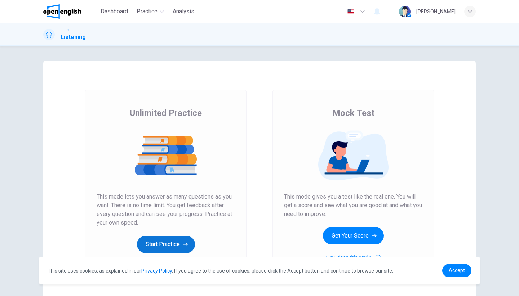
click at [184, 242] on icon "button" at bounding box center [185, 244] width 5 height 7
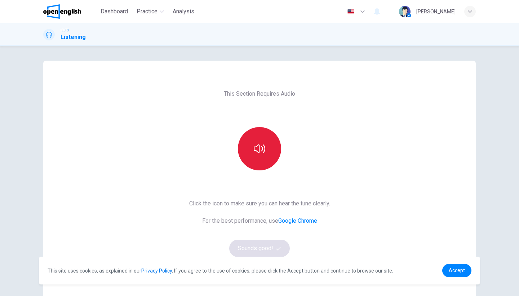
click at [264, 146] on icon "button" at bounding box center [260, 148] width 12 height 9
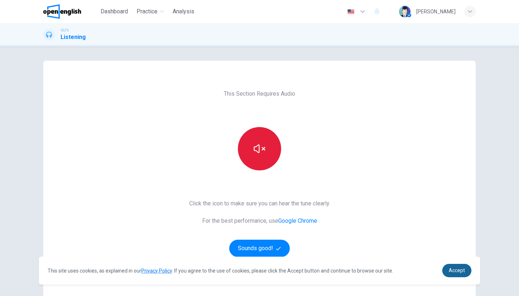
click at [460, 269] on span "Accept" at bounding box center [457, 270] width 16 height 6
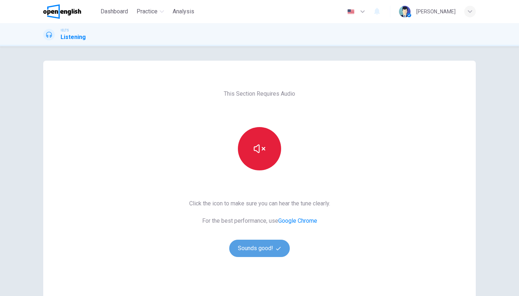
click at [280, 251] on button "Sounds good!" at bounding box center [259, 247] width 61 height 17
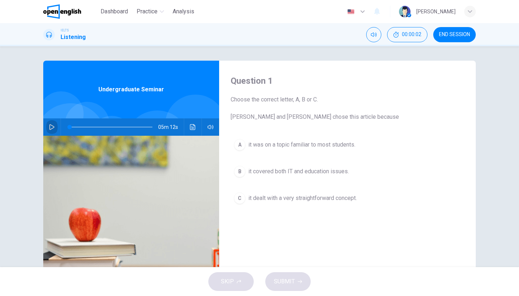
click at [51, 128] on icon "button" at bounding box center [52, 127] width 6 height 6
click at [410, 157] on div "A it was on a topic familiar to most students. B it covered both IT and educati…" at bounding box center [348, 179] width 234 height 86
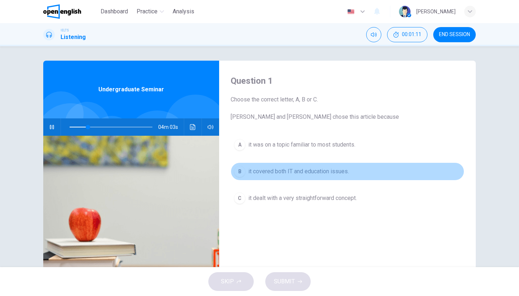
click at [334, 170] on span "it covered both IT and education issues." at bounding box center [298, 171] width 101 height 9
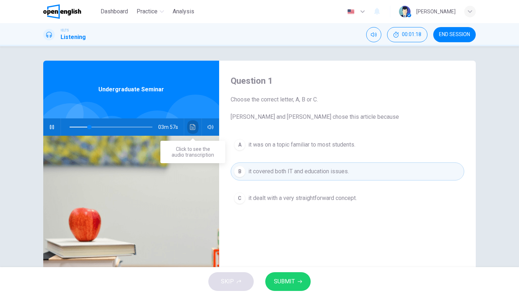
click at [195, 127] on icon "Click to see the audio transcription" at bounding box center [192, 127] width 5 height 6
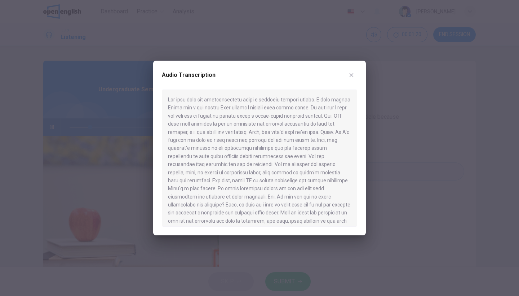
click at [196, 99] on div at bounding box center [259, 157] width 195 height 137
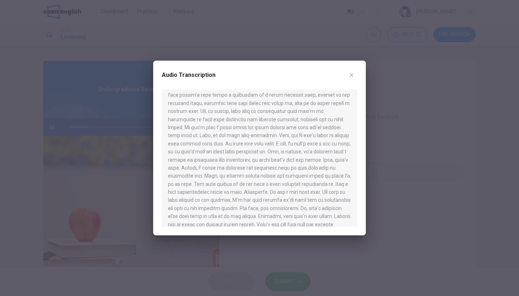
scroll to position [343, 0]
click at [354, 76] on icon "button" at bounding box center [352, 75] width 6 height 6
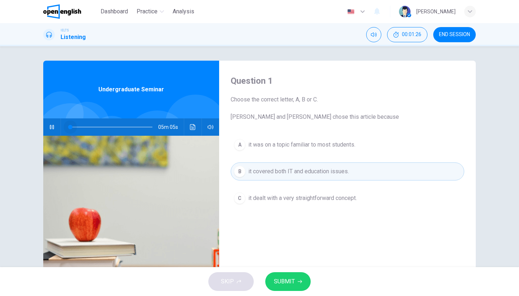
drag, startPoint x: 93, startPoint y: 128, endPoint x: 71, endPoint y: 129, distance: 22.0
click at [71, 129] on span at bounding box center [70, 127] width 4 height 4
click at [56, 128] on button "button" at bounding box center [52, 126] width 12 height 17
click at [49, 124] on button "button" at bounding box center [52, 126] width 12 height 17
click at [296, 278] on button "SUBMIT" at bounding box center [287, 281] width 45 height 19
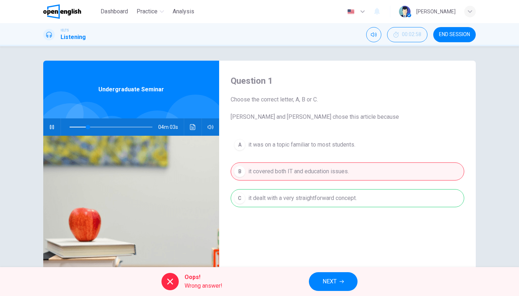
click at [308, 203] on div "A it was on a topic familiar to most students. B it covered both IT and educati…" at bounding box center [348, 179] width 234 height 86
click at [343, 280] on icon "button" at bounding box center [342, 281] width 4 height 3
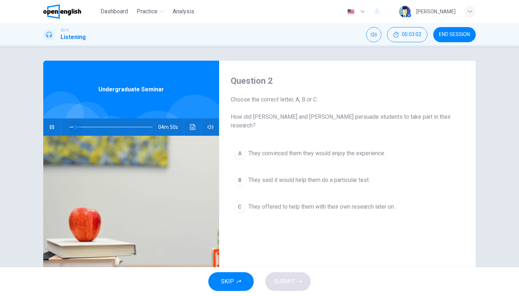
drag, startPoint x: 96, startPoint y: 127, endPoint x: 75, endPoint y: 129, distance: 21.0
click at [75, 129] on span at bounding box center [75, 127] width 4 height 4
click at [53, 127] on icon "button" at bounding box center [52, 127] width 6 height 6
click at [313, 176] on span "They said it would help them do a particular test." at bounding box center [309, 180] width 122 height 9
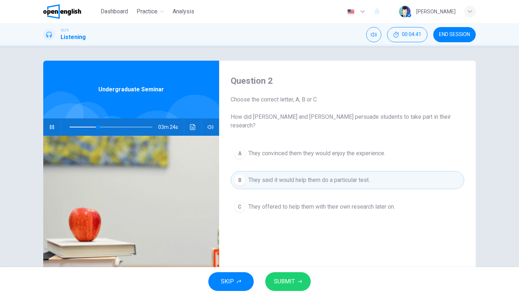
click at [299, 280] on icon "button" at bounding box center [300, 281] width 4 height 4
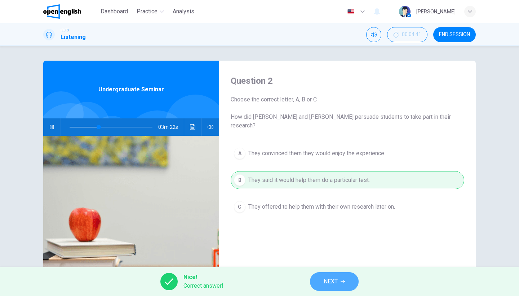
click at [332, 281] on span "NEXT" at bounding box center [331, 281] width 14 height 10
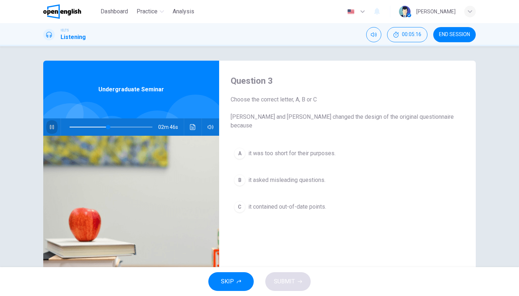
click at [55, 128] on button "button" at bounding box center [52, 126] width 12 height 17
click at [53, 129] on icon "button" at bounding box center [52, 127] width 6 height 6
type input "**"
click at [48, 128] on button "button" at bounding box center [52, 126] width 12 height 17
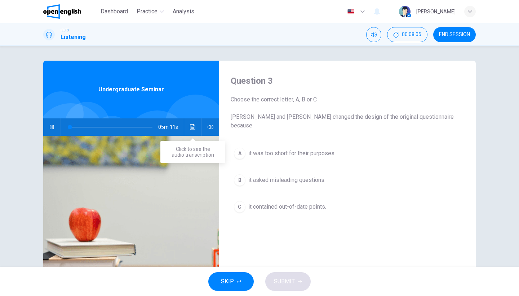
click at [191, 131] on button "Click to see the audio transcription" at bounding box center [193, 126] width 12 height 17
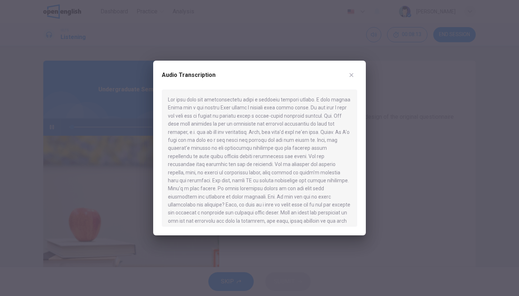
click at [351, 75] on icon "button" at bounding box center [352, 75] width 6 height 6
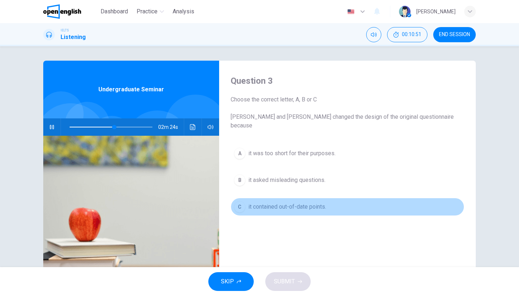
click at [267, 202] on span "it contained out-of-date points." at bounding box center [287, 206] width 78 height 9
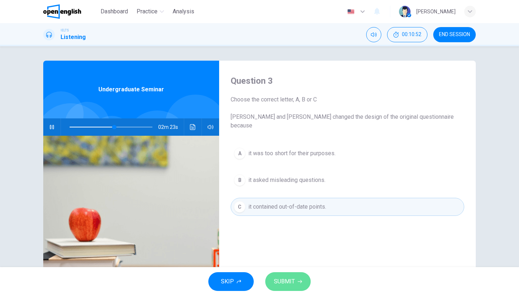
click at [299, 282] on icon "button" at bounding box center [300, 281] width 4 height 4
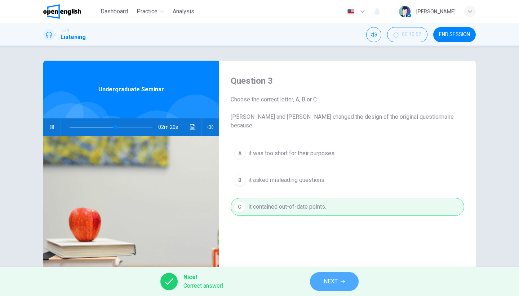
click at [351, 282] on button "NEXT" at bounding box center [334, 281] width 49 height 19
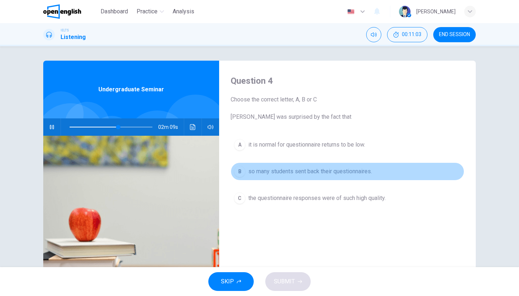
click at [307, 171] on span "so many students sent back their questionnaires." at bounding box center [310, 171] width 124 height 9
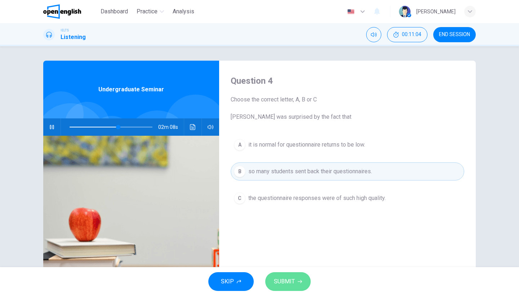
click at [292, 273] on button "SUBMIT" at bounding box center [287, 281] width 45 height 19
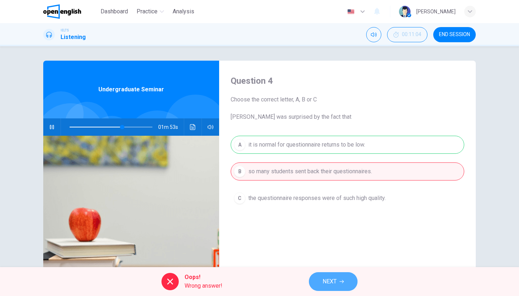
click at [339, 286] on button "NEXT" at bounding box center [333, 281] width 49 height 19
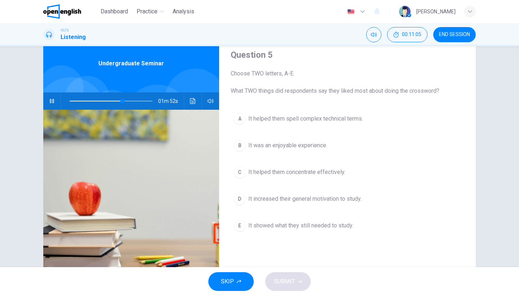
scroll to position [26, 0]
click at [356, 201] on span "It increased their general motivation to study." at bounding box center [304, 198] width 113 height 9
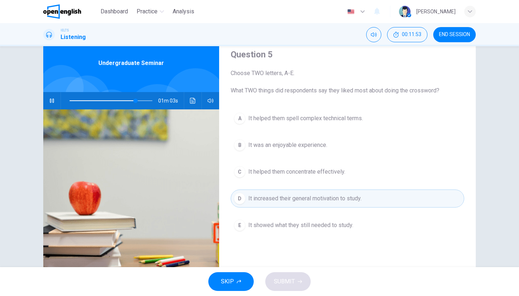
click at [242, 200] on div "D" at bounding box center [240, 199] width 12 height 12
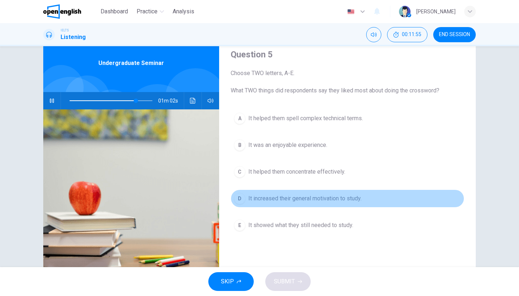
click at [239, 206] on button "D It increased their general motivation to study." at bounding box center [348, 198] width 234 height 18
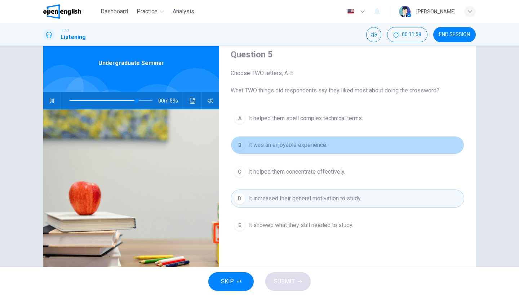
click at [295, 147] on span "It was an enjoyable experience." at bounding box center [287, 145] width 79 height 9
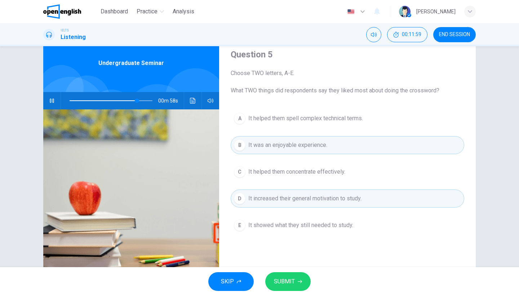
click at [295, 278] on button "SUBMIT" at bounding box center [287, 281] width 45 height 19
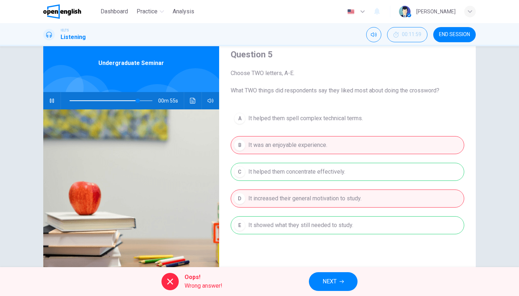
click at [331, 283] on span "NEXT" at bounding box center [330, 281] width 14 height 10
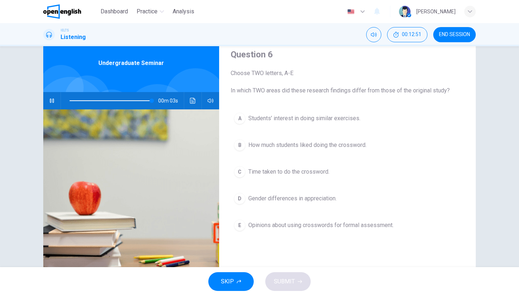
click at [327, 229] on span "Opinions about using crosswords for formal assessment." at bounding box center [320, 225] width 145 height 9
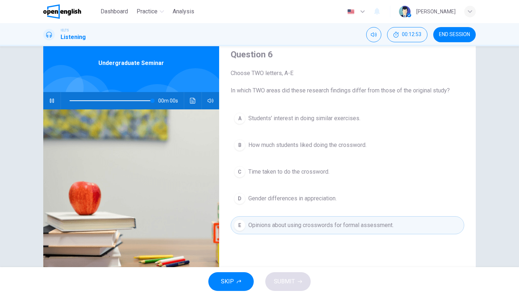
type input "*"
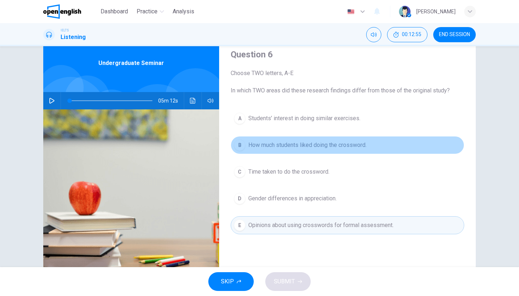
click at [339, 151] on button "B How much students liked doing the crossword." at bounding box center [348, 145] width 234 height 18
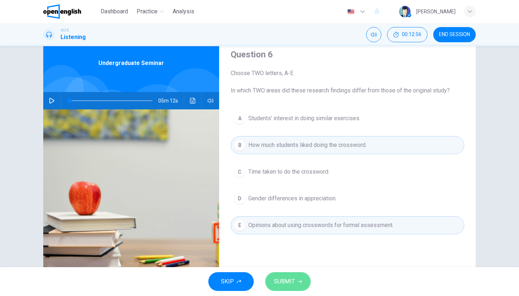
click at [303, 276] on button "SUBMIT" at bounding box center [287, 281] width 45 height 19
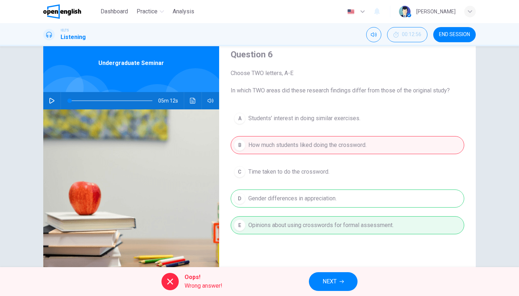
click at [333, 287] on button "NEXT" at bounding box center [333, 281] width 49 height 19
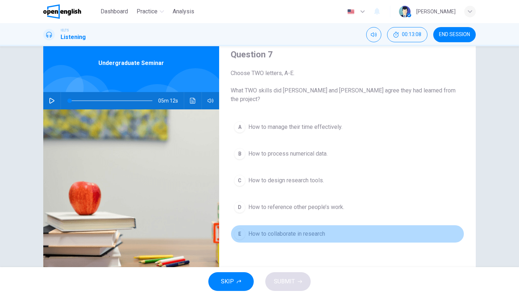
click at [299, 229] on span "How to collaborate in research" at bounding box center [286, 233] width 77 height 9
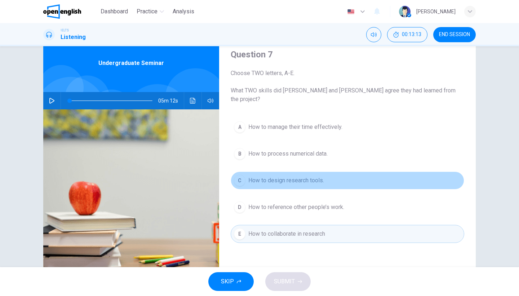
click at [307, 176] on span "How to design research tools." at bounding box center [286, 180] width 76 height 9
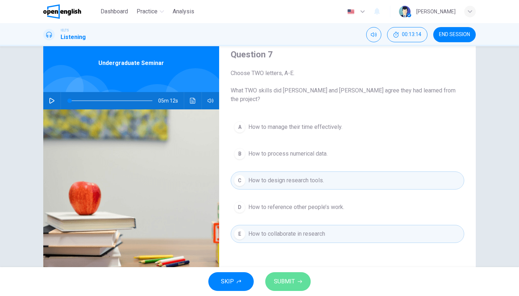
click at [302, 283] on button "SUBMIT" at bounding box center [287, 281] width 45 height 19
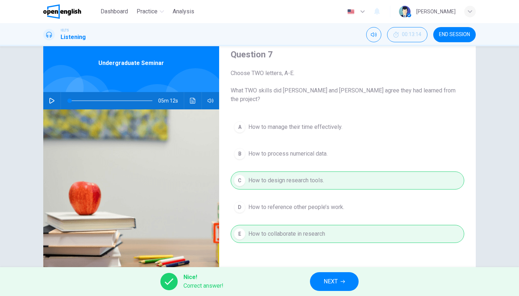
click at [333, 286] on span "NEXT" at bounding box center [331, 281] width 14 height 10
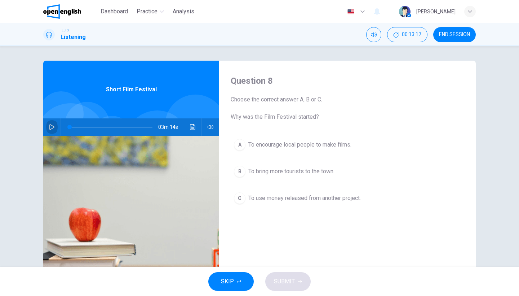
click at [50, 127] on icon "button" at bounding box center [52, 127] width 6 height 6
click at [73, 127] on span at bounding box center [111, 127] width 83 height 10
click at [190, 129] on button "Click to see the audio transcription" at bounding box center [193, 126] width 12 height 17
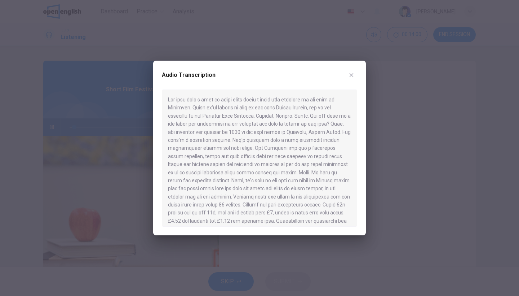
click at [349, 75] on icon "button" at bounding box center [352, 75] width 6 height 6
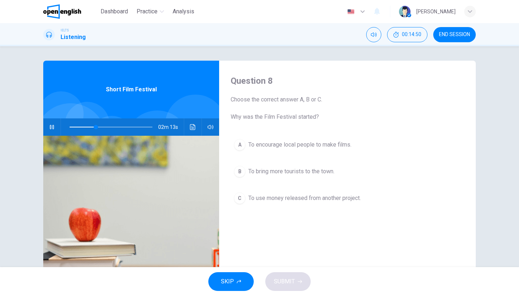
click at [81, 128] on span at bounding box center [111, 127] width 83 height 10
click at [72, 128] on span at bounding box center [111, 127] width 83 height 10
click at [191, 129] on icon "Click to see the audio transcription" at bounding box center [193, 127] width 6 height 6
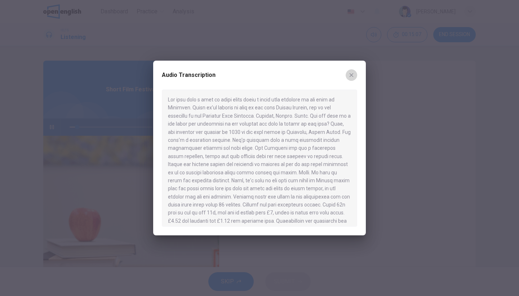
click at [352, 73] on icon "button" at bounding box center [352, 75] width 6 height 6
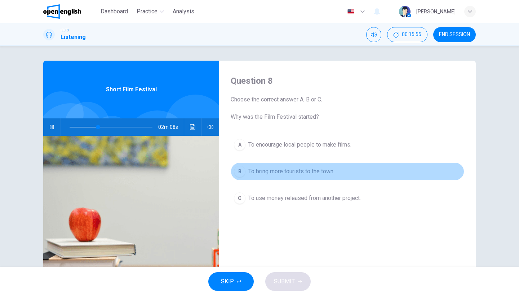
click at [326, 171] on span "To bring more tourists to the town." at bounding box center [291, 171] width 86 height 9
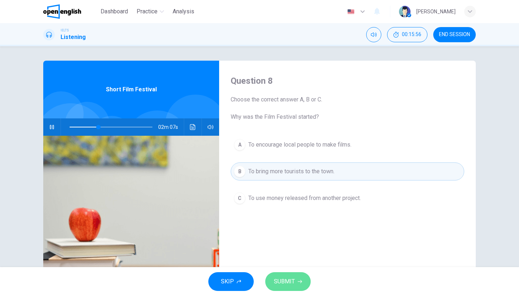
click at [289, 287] on button "SUBMIT" at bounding box center [287, 281] width 45 height 19
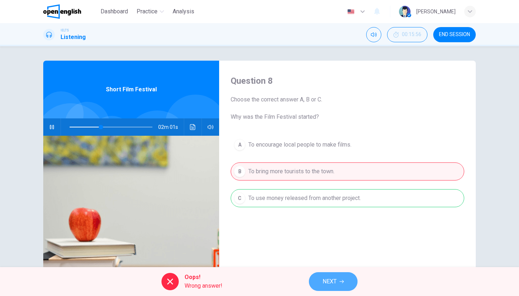
click at [323, 284] on span "NEXT" at bounding box center [330, 281] width 14 height 10
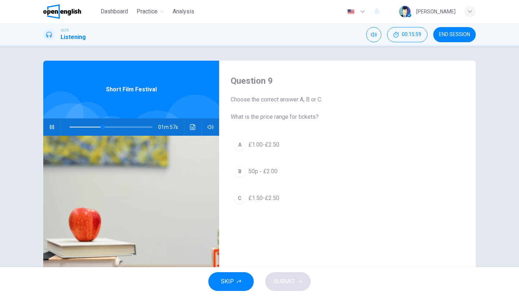
click at [193, 128] on icon "Click to see the audio transcription" at bounding box center [193, 127] width 6 height 6
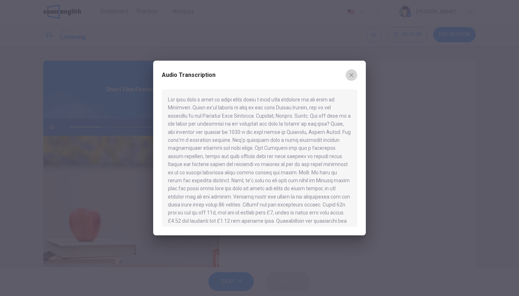
click at [353, 75] on icon "button" at bounding box center [352, 75] width 6 height 6
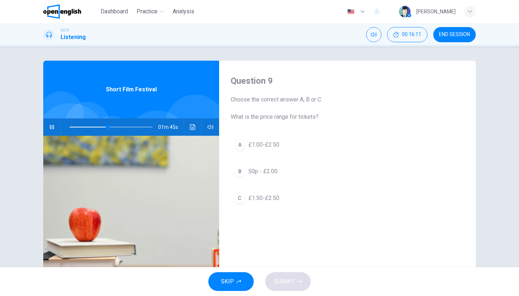
click at [272, 141] on span "£1.00-£2.50" at bounding box center [263, 144] width 31 height 9
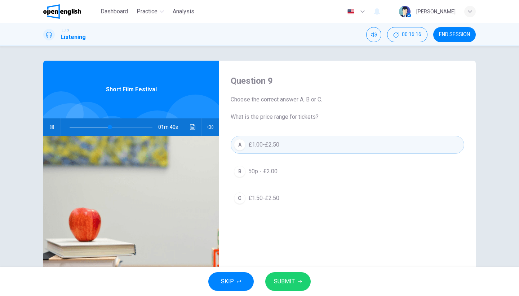
click at [273, 199] on span "£1.50-£2.50" at bounding box center [263, 198] width 31 height 9
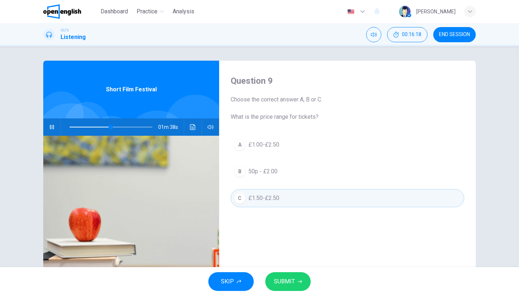
click at [294, 285] on span "SUBMIT" at bounding box center [284, 281] width 21 height 10
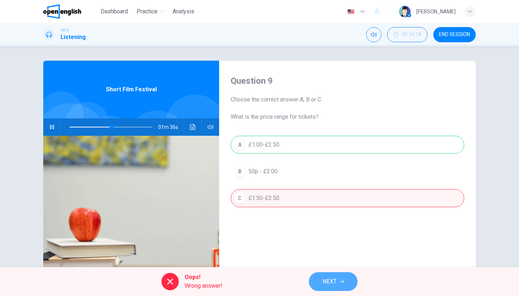
click at [318, 281] on button "NEXT" at bounding box center [333, 281] width 49 height 19
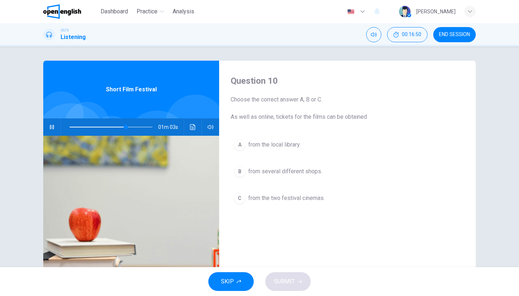
click at [299, 173] on span "from several different shops." at bounding box center [285, 171] width 74 height 9
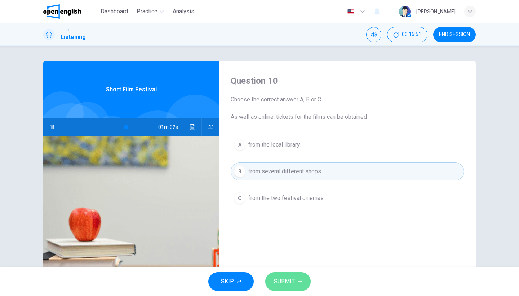
click at [296, 285] on button "SUBMIT" at bounding box center [287, 281] width 45 height 19
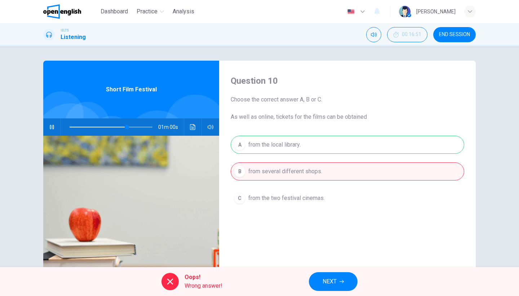
click at [341, 286] on button "NEXT" at bounding box center [333, 281] width 49 height 19
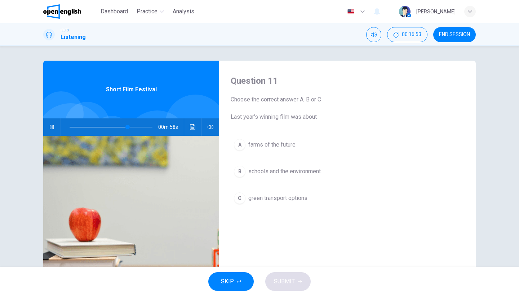
type input "**"
click at [460, 45] on div "IELTS Listening 00:16:53 END SESSION" at bounding box center [259, 34] width 519 height 23
click at [460, 40] on button "END SESSION" at bounding box center [455, 34] width 43 height 15
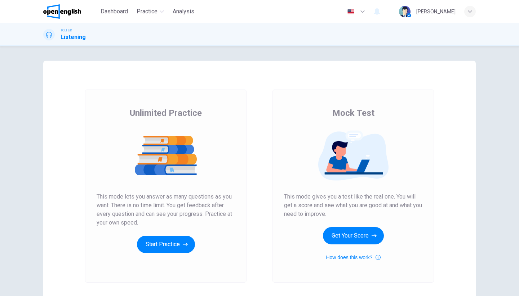
click at [185, 253] on div "Unlimited Practice This mode lets you answer as many questions as you want. The…" at bounding box center [166, 185] width 162 height 193
click at [185, 249] on button "Start Practice" at bounding box center [166, 244] width 58 height 17
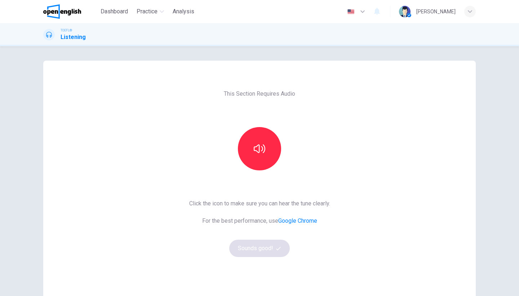
click at [259, 176] on div "This Section Requires Audio Click the icon to make sure you can hear the tune c…" at bounding box center [260, 186] width 153 height 251
click at [260, 160] on button "button" at bounding box center [259, 148] width 43 height 43
click at [253, 251] on button "Sounds good!" at bounding box center [259, 247] width 61 height 17
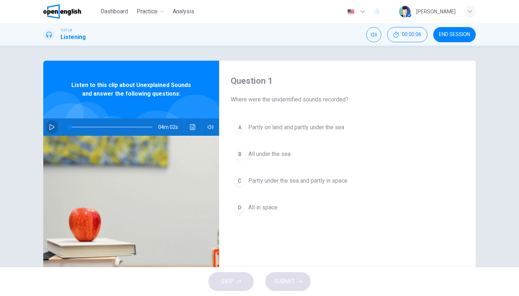
click at [57, 128] on button "button" at bounding box center [52, 126] width 12 height 17
click at [80, 128] on span at bounding box center [111, 127] width 83 height 10
click at [190, 129] on icon "Click to see the audio transcription" at bounding box center [193, 127] width 6 height 6
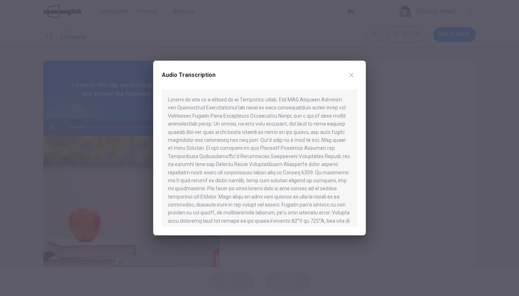
type input "**"
